Goal: Task Accomplishment & Management: Manage account settings

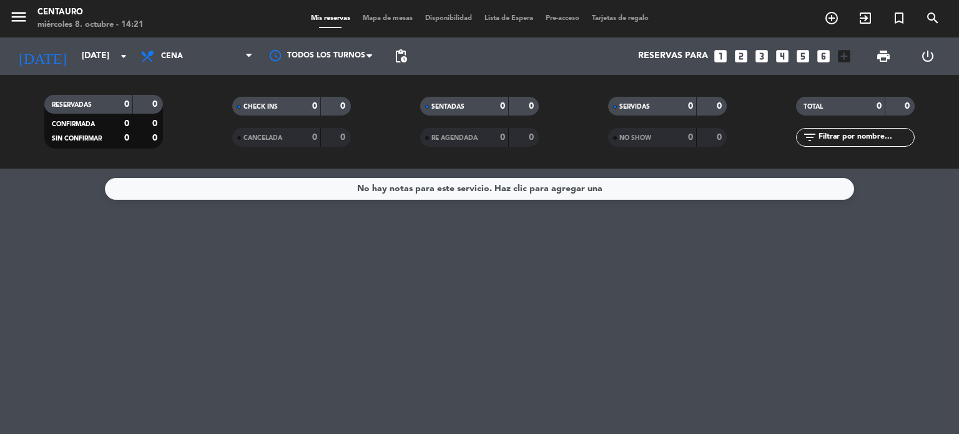
click at [92, 61] on input "[DATE]" at bounding box center [135, 56] width 119 height 22
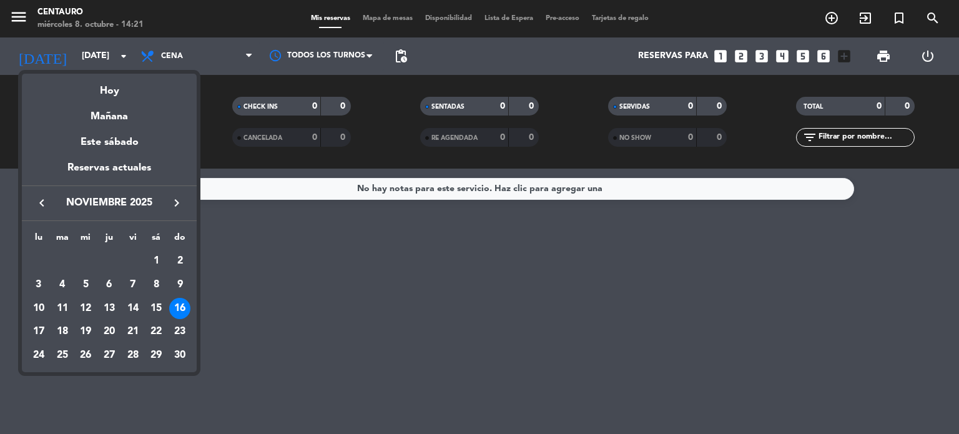
click at [42, 202] on icon "keyboard_arrow_left" at bounding box center [41, 202] width 15 height 15
click at [182, 307] on div "12" at bounding box center [179, 308] width 21 height 21
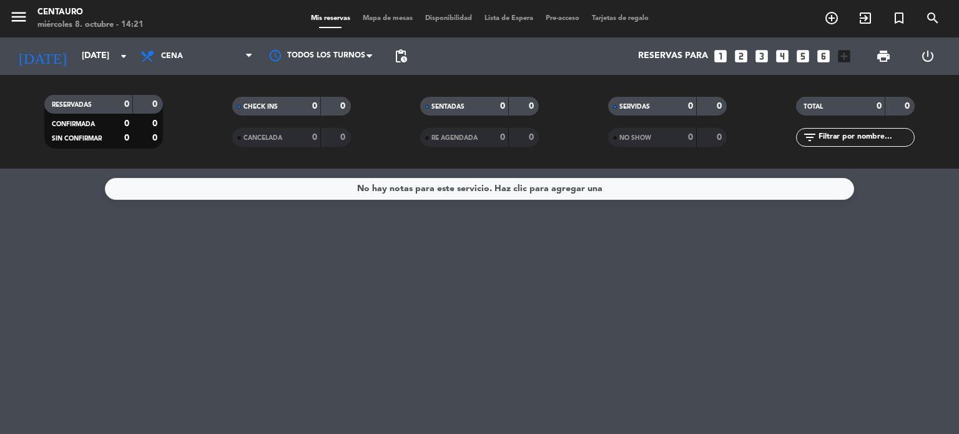
type input "[DATE]"
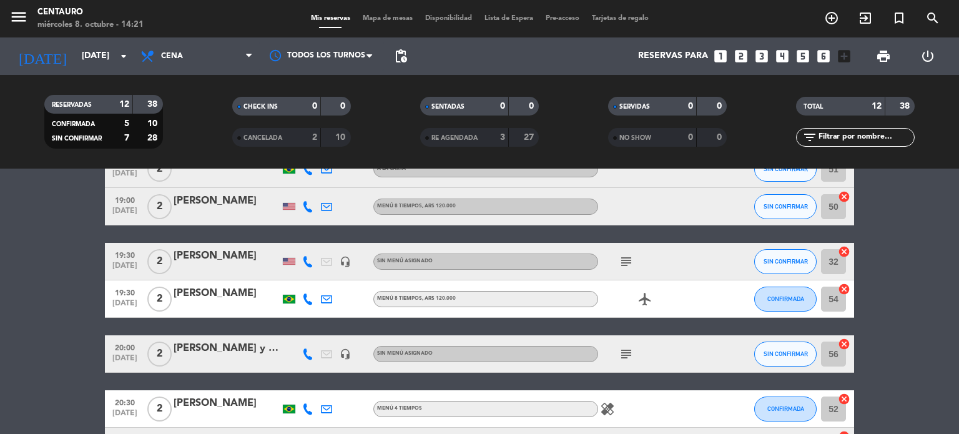
scroll to position [125, 0]
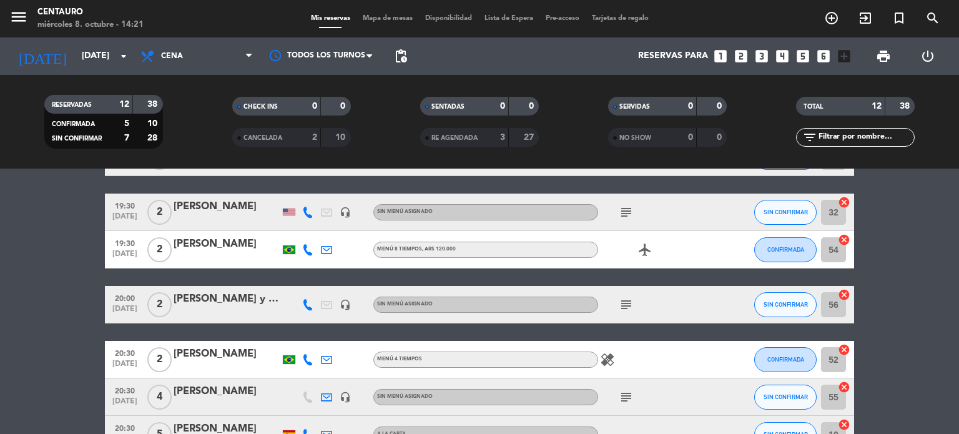
click at [627, 301] on icon "subject" at bounding box center [626, 304] width 15 height 15
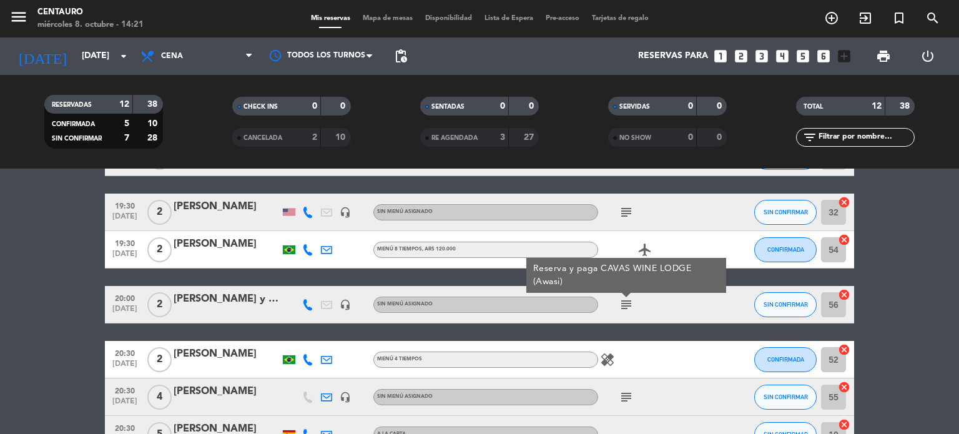
click at [694, 304] on div "subject Reserva y paga CAVAS WINE LODGE (Awasi)" at bounding box center [654, 304] width 112 height 37
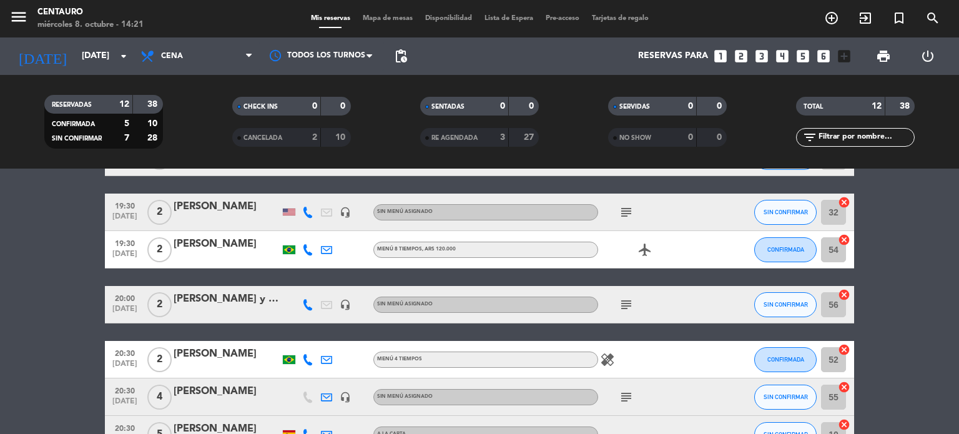
click at [255, 301] on div "[PERSON_NAME] y [PERSON_NAME]" at bounding box center [227, 299] width 106 height 16
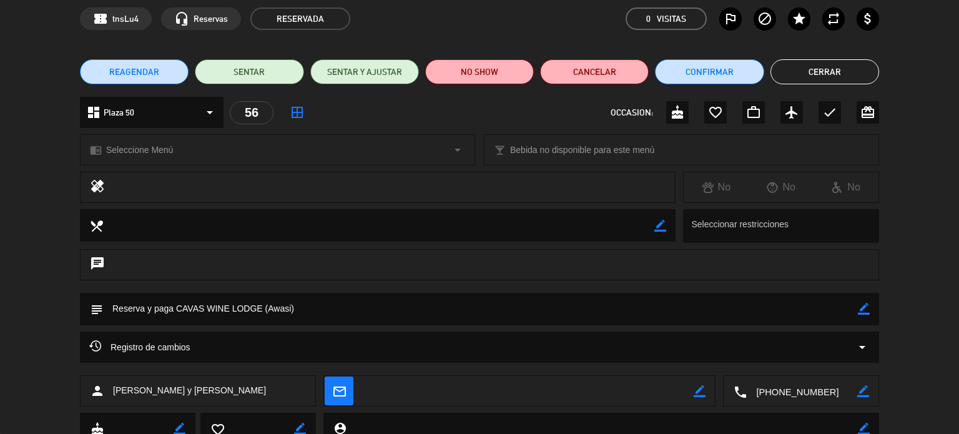
scroll to position [100, 0]
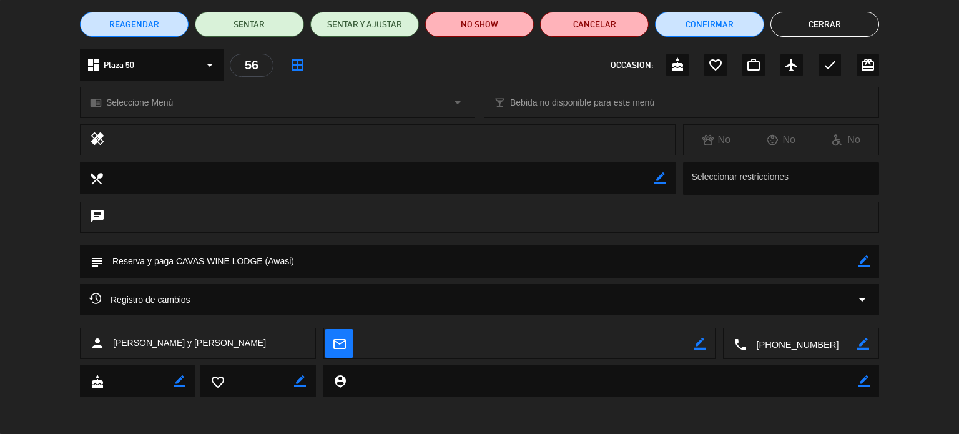
click at [660, 179] on icon "border_color" at bounding box center [660, 178] width 12 height 12
paste textarea "come sin gluten (no es celiaca sino es su preferencia). Ademñas es diabetica y …"
click at [114, 180] on textarea at bounding box center [378, 178] width 551 height 32
drag, startPoint x: 368, startPoint y: 174, endPoint x: 581, endPoint y: 169, distance: 212.9
click at [581, 169] on textarea at bounding box center [378, 178] width 551 height 32
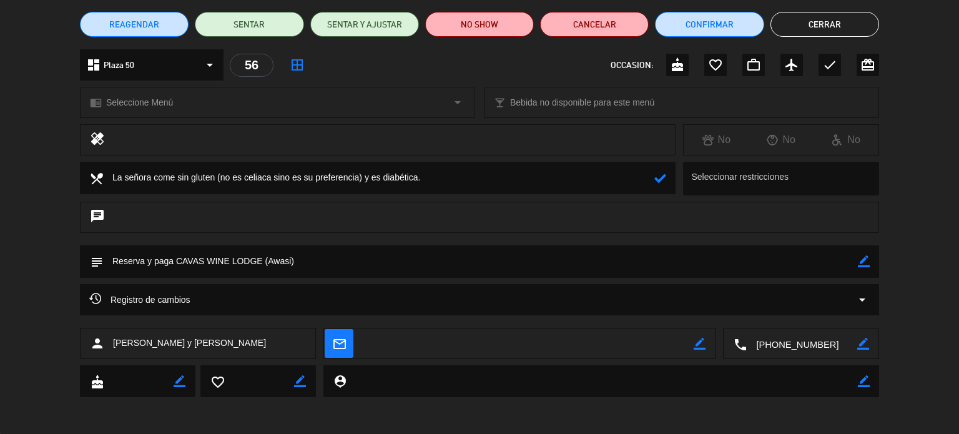
type textarea "La señora come sin gluten (no es celiaca sino es su preferencia) y es diabética."
click at [659, 177] on icon at bounding box center [660, 178] width 12 height 12
click at [828, 26] on button "Cerrar" at bounding box center [824, 24] width 109 height 25
